Goal: Book appointment/travel/reservation

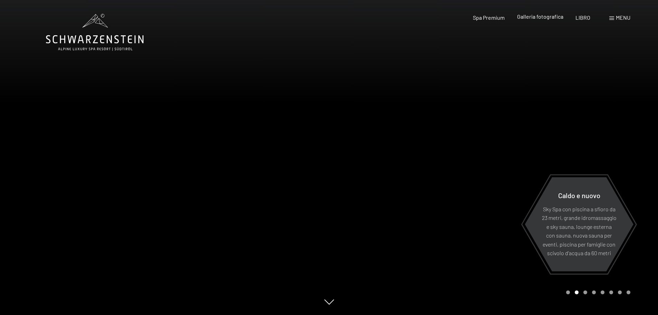
click at [537, 19] on font "Galleria fotografica" at bounding box center [540, 16] width 46 height 7
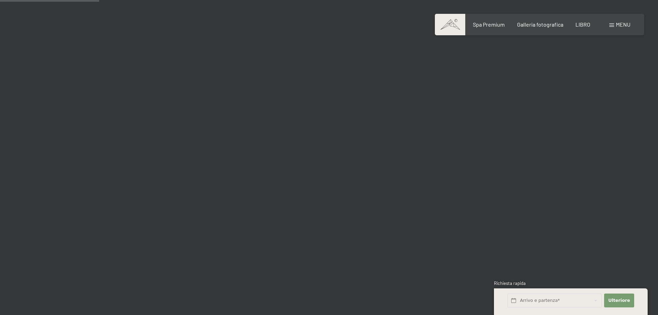
scroll to position [1485, 0]
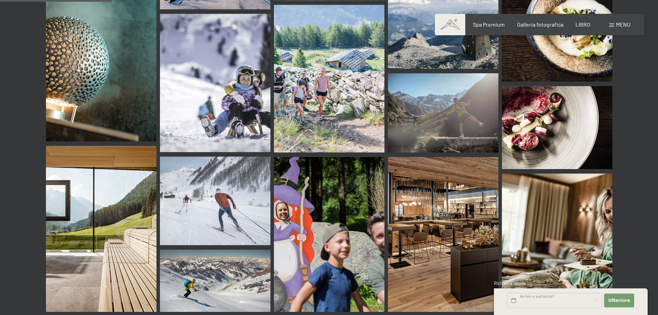
click at [532, 301] on input "text" at bounding box center [554, 300] width 94 height 14
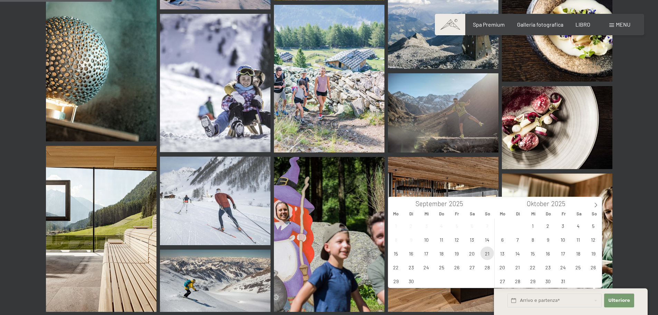
click at [488, 255] on span "21" at bounding box center [486, 252] width 13 height 13
click at [427, 268] on span "24" at bounding box center [426, 266] width 13 height 13
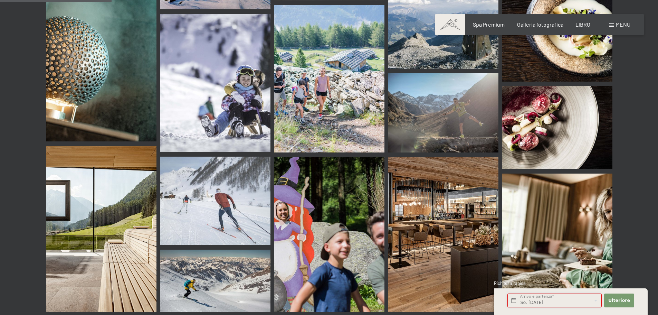
type input "So. 21.09.2025 - Mi. 24.09.2025"
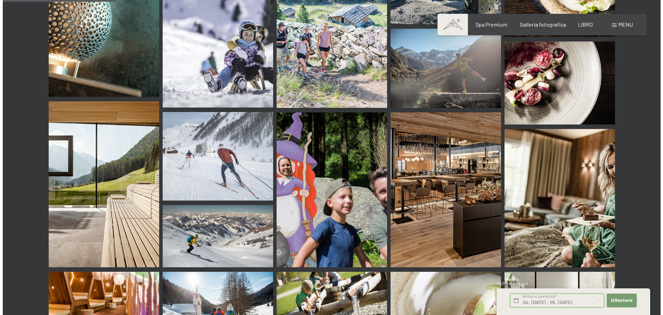
scroll to position [1554, 0]
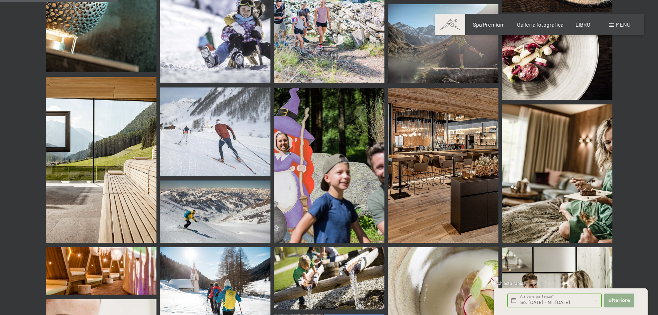
click at [623, 298] on font "Ulteriore" at bounding box center [619, 299] width 22 height 5
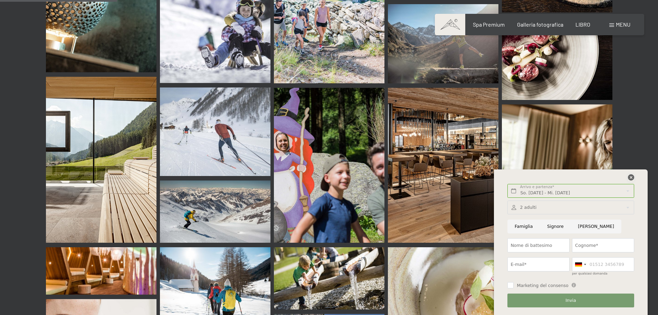
click at [631, 180] on icon at bounding box center [631, 177] width 6 height 6
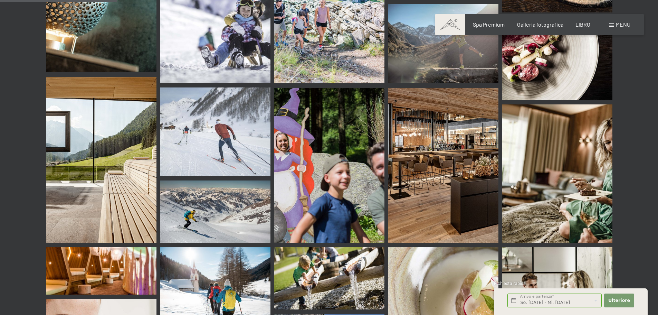
click at [621, 23] on font "menu" at bounding box center [623, 24] width 15 height 7
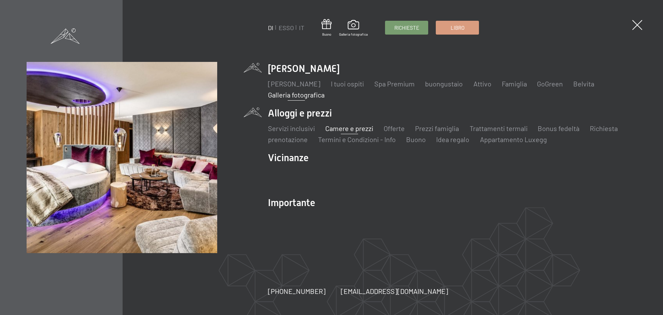
click at [353, 131] on font "Camere e prezzi" at bounding box center [349, 128] width 48 height 8
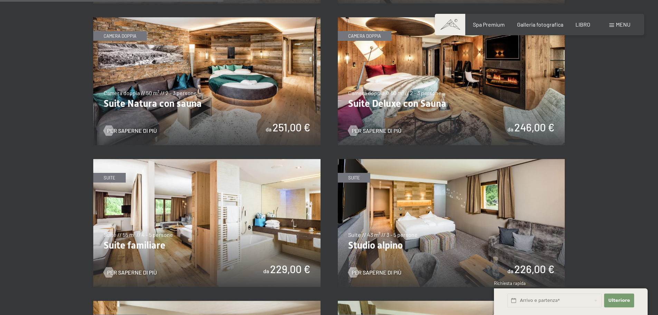
scroll to position [760, 0]
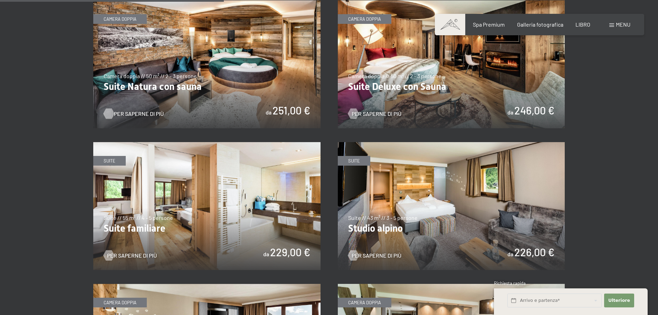
click at [124, 110] on font "Per saperne di più" at bounding box center [139, 113] width 50 height 7
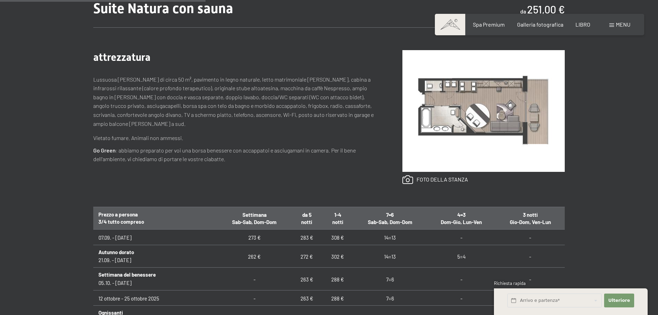
click at [483, 21] on div "Libro Richieste Spa Premium Galleria fotografica LIBRO menu DI ESSO IT Buono Ga…" at bounding box center [540, 25] width 182 height 8
click at [481, 22] on font "Spa Premium" at bounding box center [489, 23] width 32 height 7
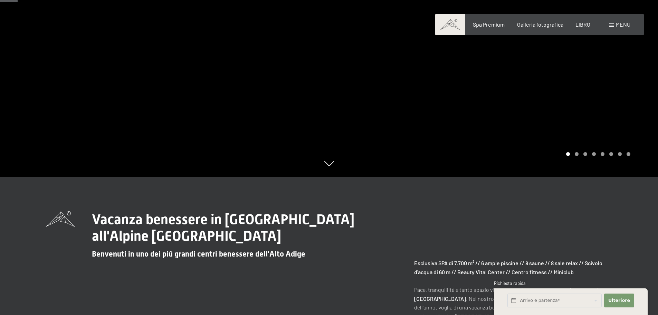
click at [581, 157] on div at bounding box center [493, 19] width 329 height 315
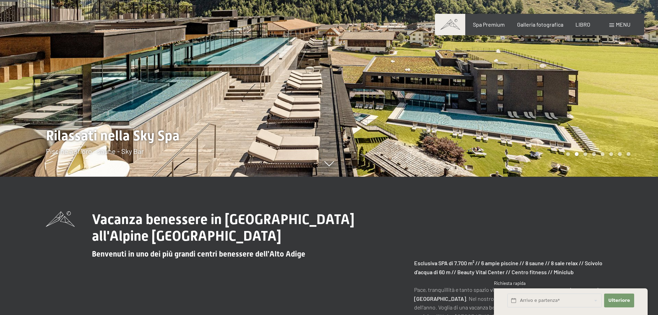
click at [583, 132] on div at bounding box center [493, 19] width 329 height 315
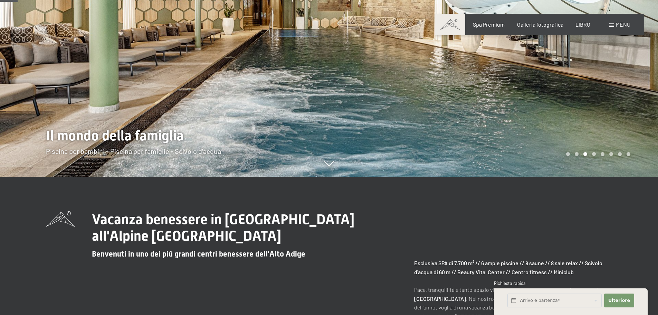
click at [583, 132] on div at bounding box center [493, 19] width 329 height 315
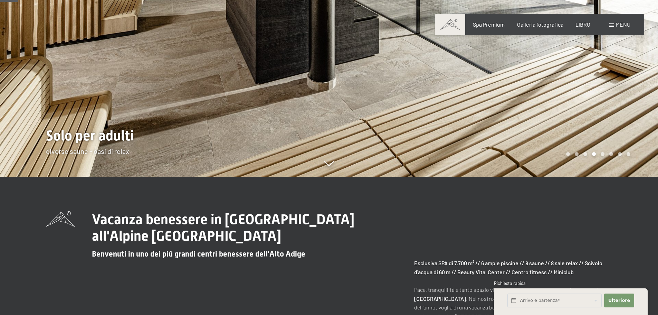
click at [583, 132] on div at bounding box center [493, 19] width 329 height 315
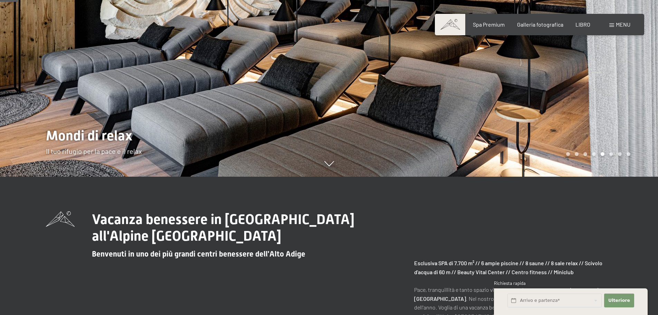
click at [583, 132] on div at bounding box center [493, 19] width 329 height 315
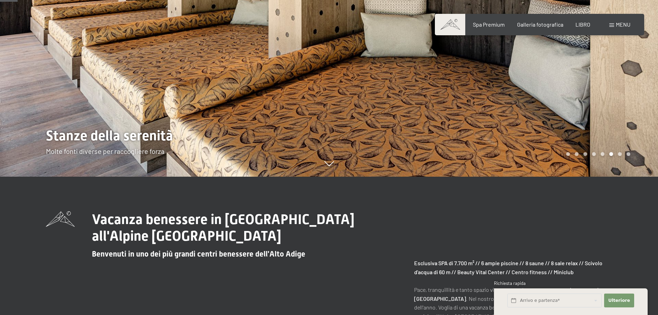
click at [583, 132] on div at bounding box center [493, 19] width 329 height 315
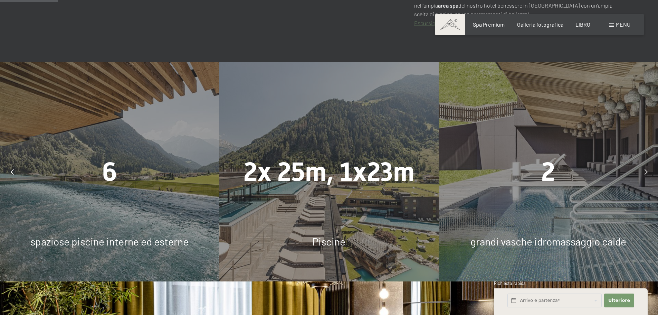
scroll to position [449, 0]
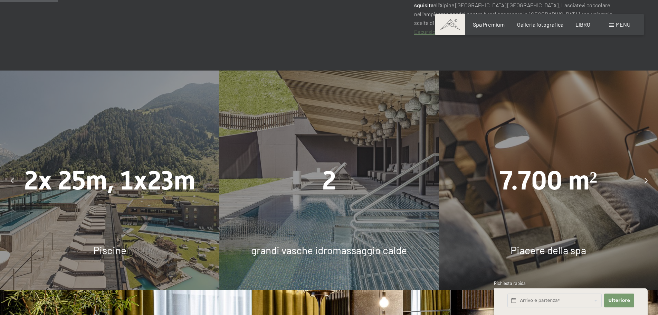
click at [643, 180] on div at bounding box center [645, 180] width 17 height 17
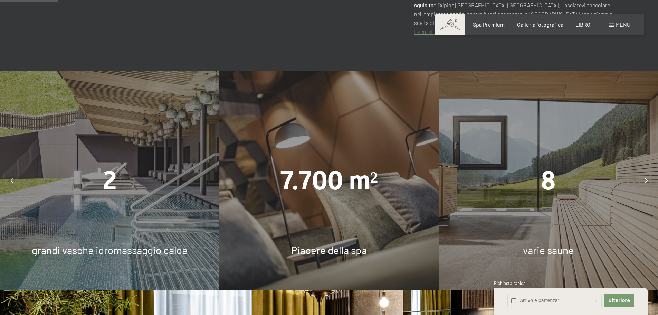
click at [643, 180] on div at bounding box center [645, 180] width 17 height 17
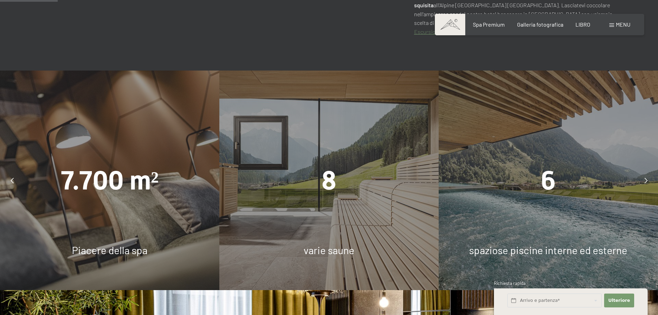
click at [643, 180] on div at bounding box center [645, 180] width 17 height 17
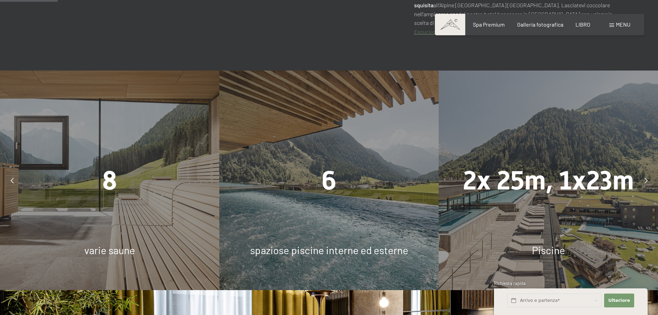
click at [643, 180] on div at bounding box center [645, 180] width 17 height 17
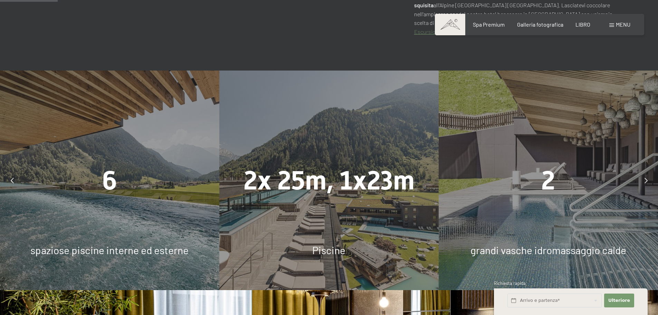
click at [643, 180] on div at bounding box center [645, 180] width 17 height 17
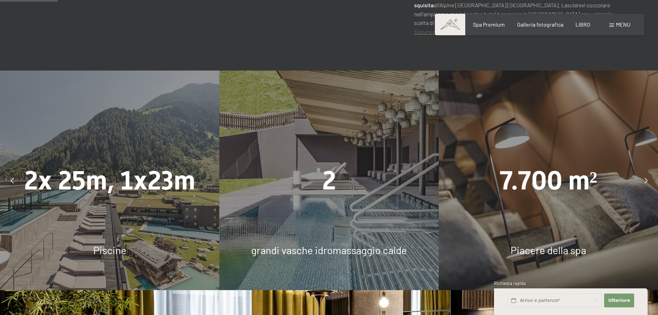
click at [643, 180] on div at bounding box center [645, 180] width 17 height 17
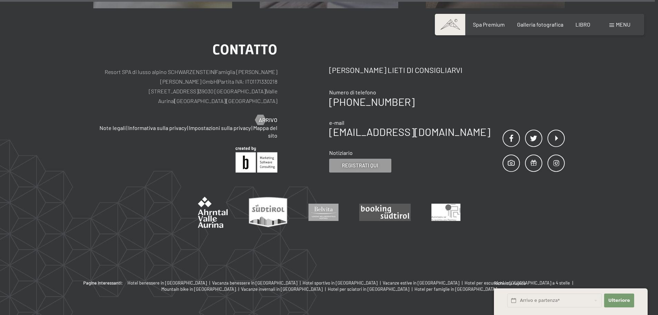
scroll to position [4441, 0]
